Goal: Navigation & Orientation: Find specific page/section

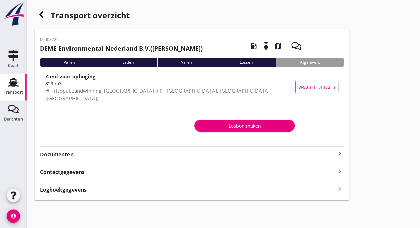
click at [13, 89] on div "Transport" at bounding box center [14, 92] width 20 height 9
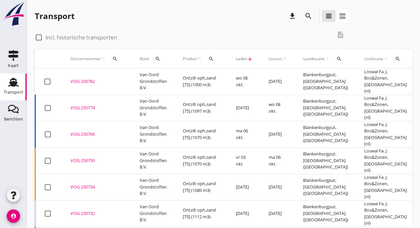
click at [199, 83] on td "Ontzilt oph.zand [75] (1000 m3)" at bounding box center [201, 82] width 53 height 26
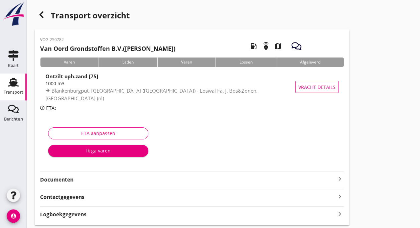
click at [13, 84] on use at bounding box center [13, 82] width 11 height 9
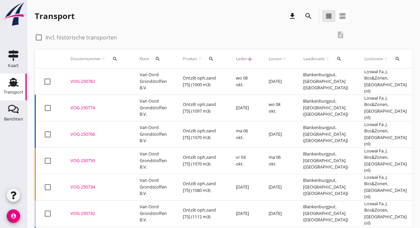
click at [127, 105] on td "VOG-250774 upload_file Drop hier uw bestand om het aan het dossier toe te voegen" at bounding box center [96, 108] width 69 height 26
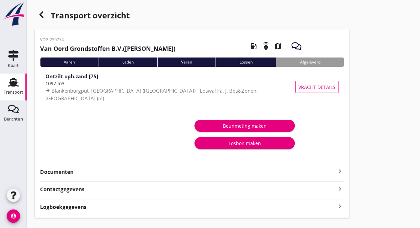
click at [11, 85] on use at bounding box center [13, 82] width 11 height 9
